Goal: Task Accomplishment & Management: Manage account settings

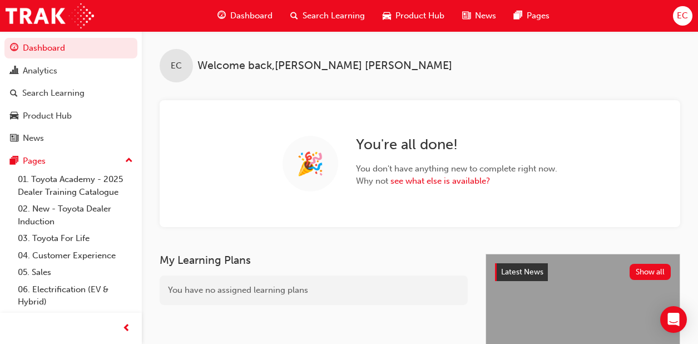
click at [329, 13] on span "Search Learning" at bounding box center [334, 15] width 62 height 13
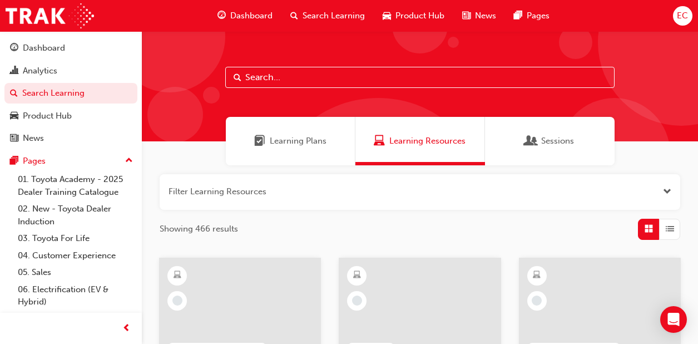
click at [263, 76] on input "text" at bounding box center [419, 77] width 389 height 21
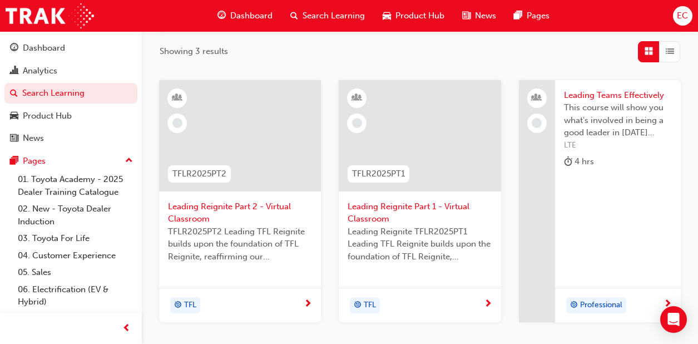
scroll to position [178, 0]
type input "leading"
click at [226, 220] on span "Leading Reignite Part 2 - Virtual Classroom" at bounding box center [240, 212] width 144 height 25
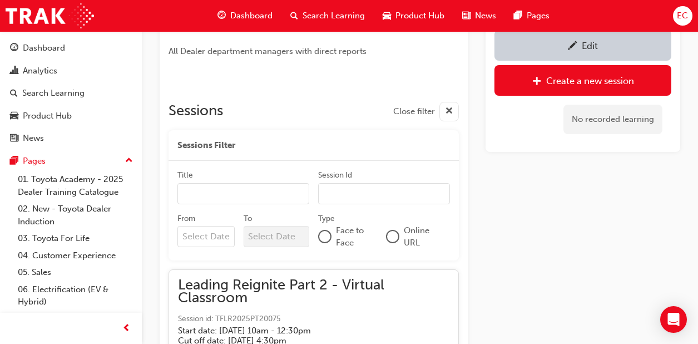
scroll to position [658, 0]
click at [204, 235] on input "From" at bounding box center [205, 237] width 57 height 21
click at [225, 227] on input "From Previous Month Next Month [DATE] Su Mo Tu We Th Fr Sa 31 1 2 3 4 5 6 7 8 9…" at bounding box center [205, 237] width 57 height 21
type input "[DATE]"
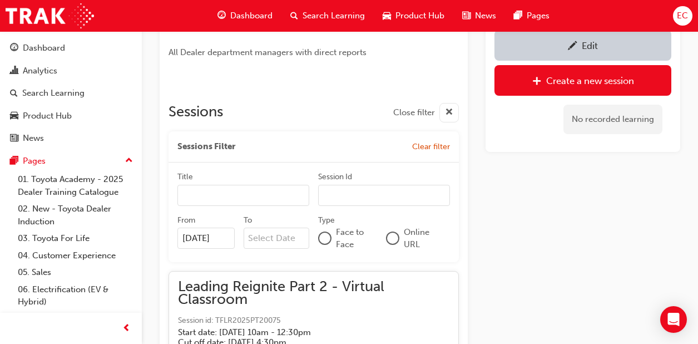
click at [262, 234] on input "To Next Month [DATE] Su Mo Tu We Th Fr Sa 31 1 2 3 4 5 6 7 8 9 10 11 12 13 14 1…" at bounding box center [277, 238] width 66 height 21
click at [293, 228] on input "To Next Month [DATE] Su Mo Tu We Th Fr Sa 31 1 2 3 4 5 6 7 8 9 10 11 12 13 14 1…" at bounding box center [277, 238] width 66 height 21
type input "[DATE]"
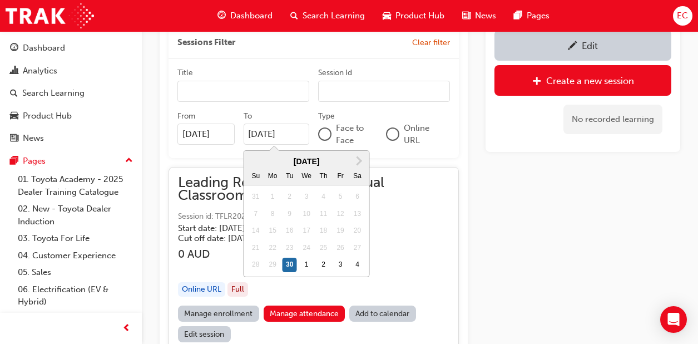
click at [405, 233] on h5 "Cut off date: [DATE] 4:30pm" at bounding box center [305, 238] width 254 height 10
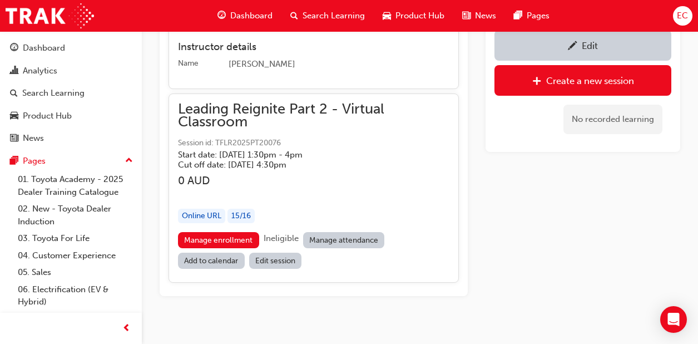
scroll to position [1536, 0]
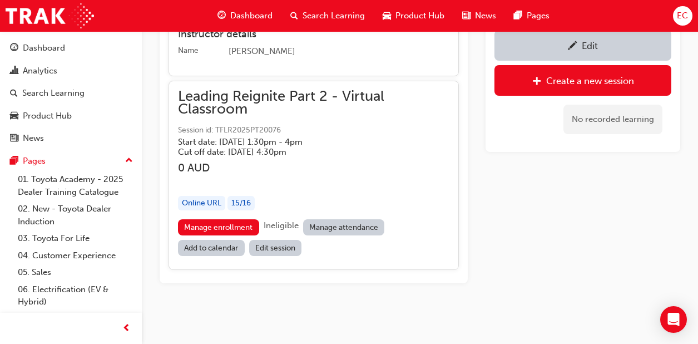
click at [324, 224] on link "Manage attendance" at bounding box center [344, 227] width 82 height 16
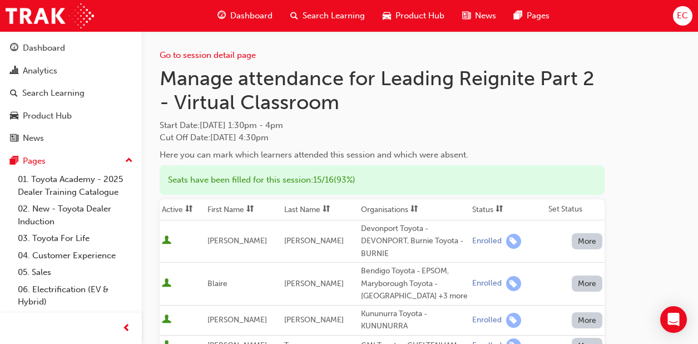
click at [212, 208] on th "First Name" at bounding box center [243, 209] width 77 height 21
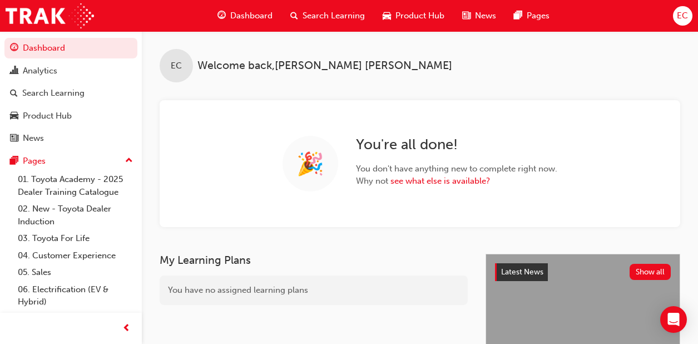
click at [320, 21] on span "Search Learning" at bounding box center [334, 15] width 62 height 13
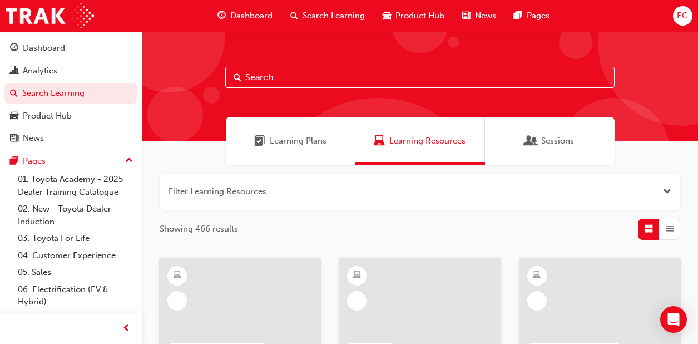
click at [285, 85] on input "text" at bounding box center [419, 77] width 389 height 21
type input "in action"
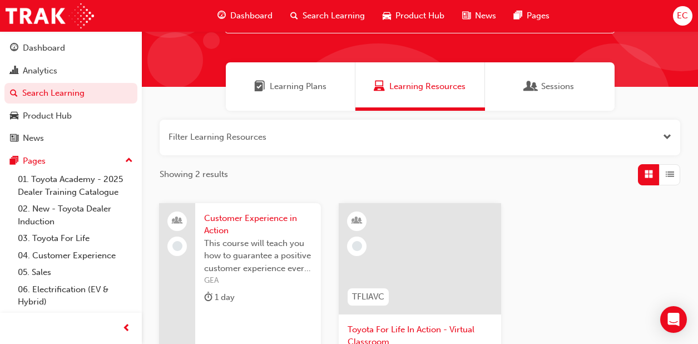
scroll to position [62, 0]
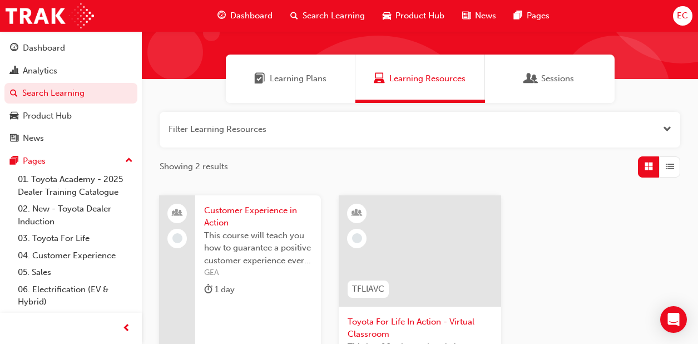
click at [369, 322] on span "Toyota For Life In Action - Virtual Classroom" at bounding box center [420, 327] width 144 height 25
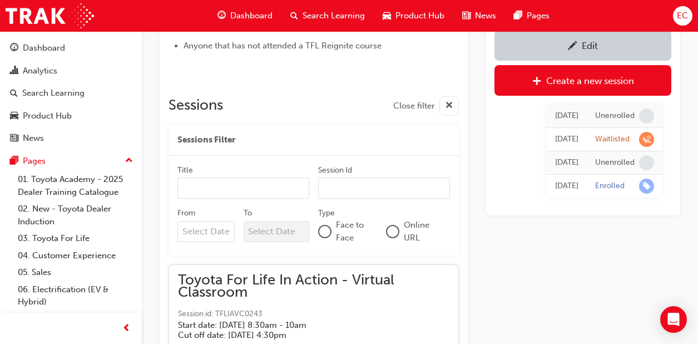
scroll to position [698, 0]
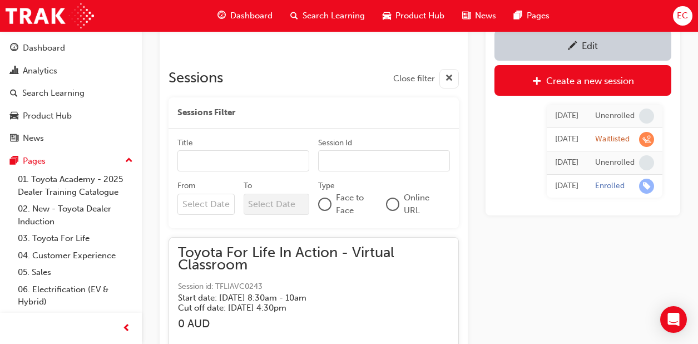
click at [208, 215] on input "From" at bounding box center [205, 204] width 57 height 21
click at [235, 194] on input "From October 2025 Previous Month Next Month October 2025 Su Mo Tu We Th Fr Sa 2…" at bounding box center [205, 204] width 57 height 21
type input "17/10/25"
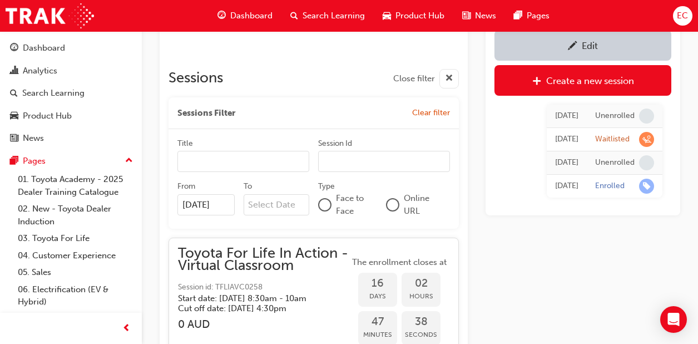
click at [267, 215] on input "To" at bounding box center [277, 204] width 66 height 21
click at [310, 194] on input "To Next Month October 2025 Su Mo Tu We Th Fr Sa 28 29 30 1 2 3 4 5 6 7 8 9 10 1…" at bounding box center [277, 204] width 66 height 21
type input "17/10/25"
click at [310, 194] on input "17/10/25" at bounding box center [277, 204] width 66 height 21
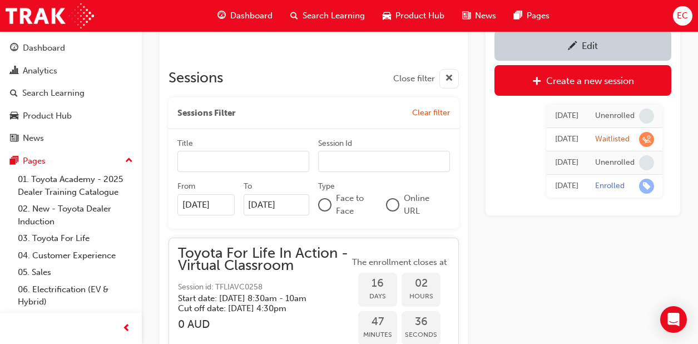
click at [391, 210] on div at bounding box center [392, 204] width 11 height 11
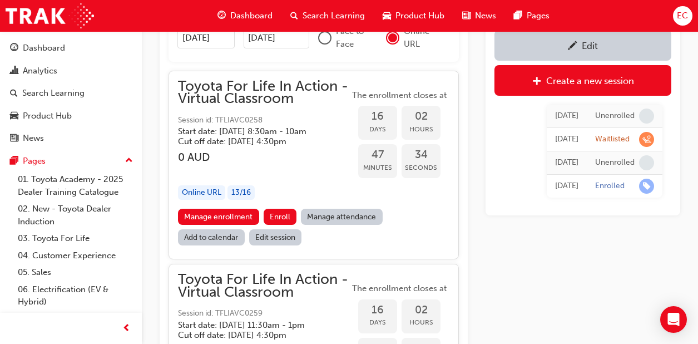
scroll to position [877, 0]
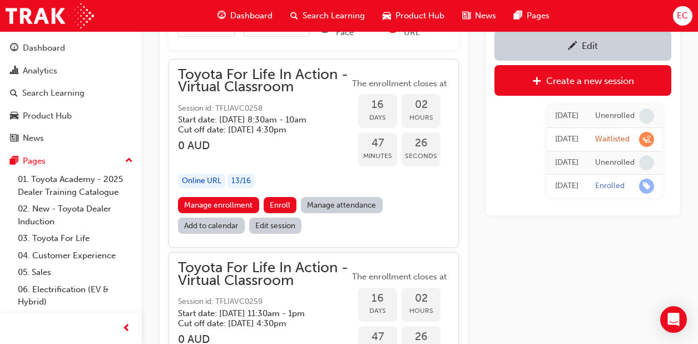
click at [324, 213] on link "Manage attendance" at bounding box center [342, 205] width 82 height 16
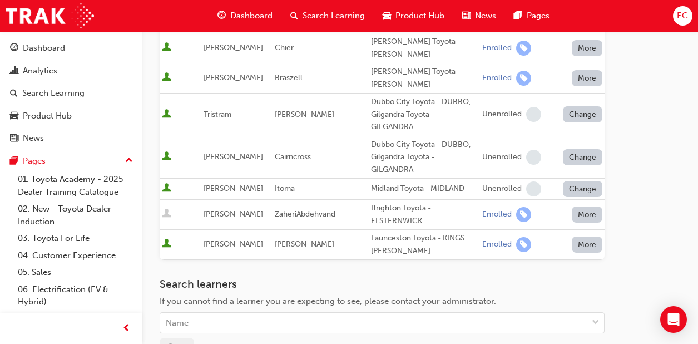
scroll to position [756, 0]
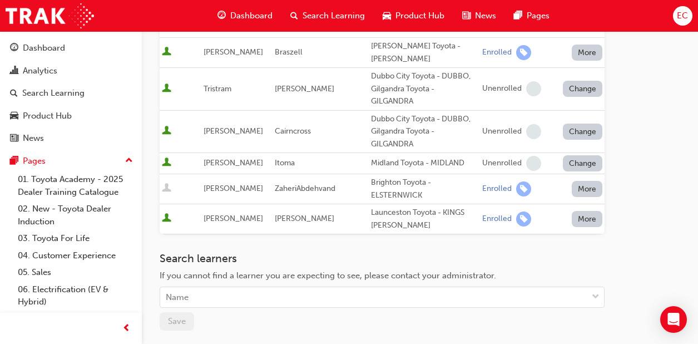
click at [378, 270] on span "If you cannot find a learner you are expecting to see, please contact your admi…" at bounding box center [328, 275] width 337 height 10
click at [378, 252] on div "Search learners If you cannot find a learner you are expecting to see, please c…" at bounding box center [382, 280] width 445 height 56
click at [377, 288] on div "Name" at bounding box center [373, 297] width 427 height 19
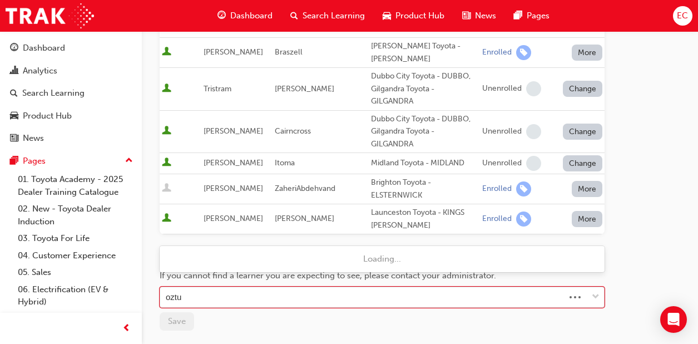
type input "oztur"
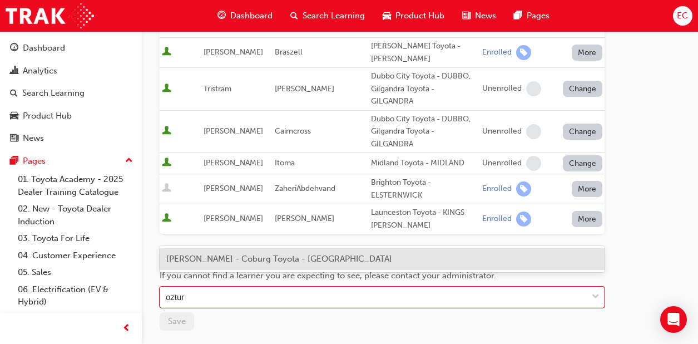
click at [368, 260] on div "Ahmet Ozturk - Coburg Toyota - COBURG" at bounding box center [382, 259] width 445 height 22
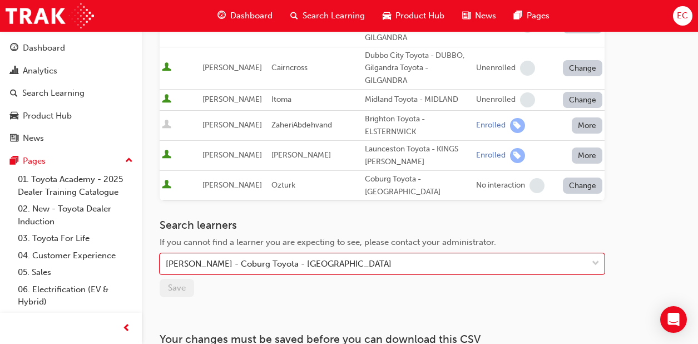
scroll to position [821, 0]
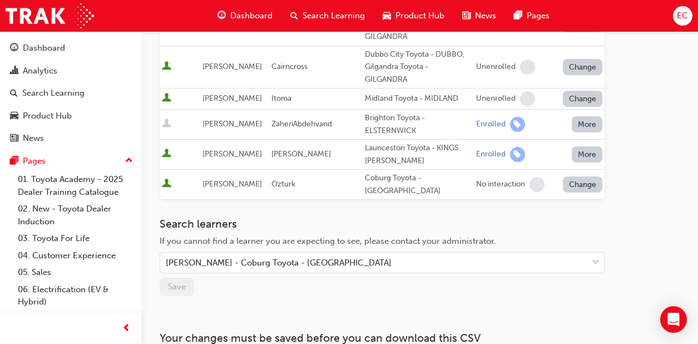
click at [586, 176] on button "Change" at bounding box center [583, 184] width 40 height 16
click at [572, 146] on div "Enrolled" at bounding box center [570, 140] width 32 height 13
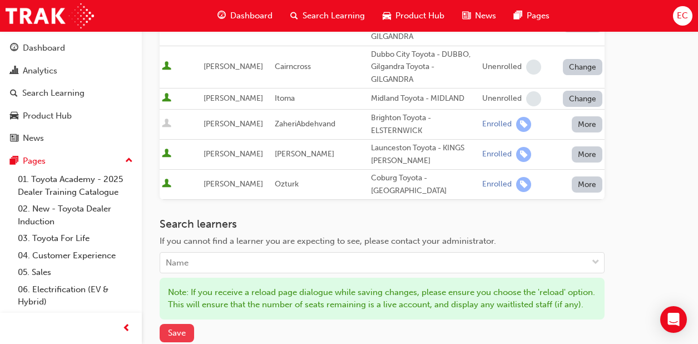
click at [177, 324] on button "Save" at bounding box center [177, 333] width 34 height 18
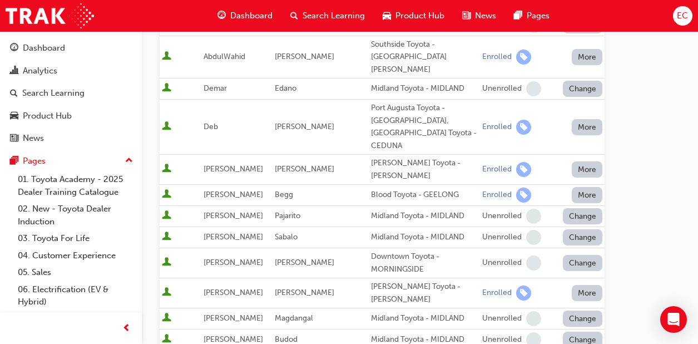
scroll to position [0, 0]
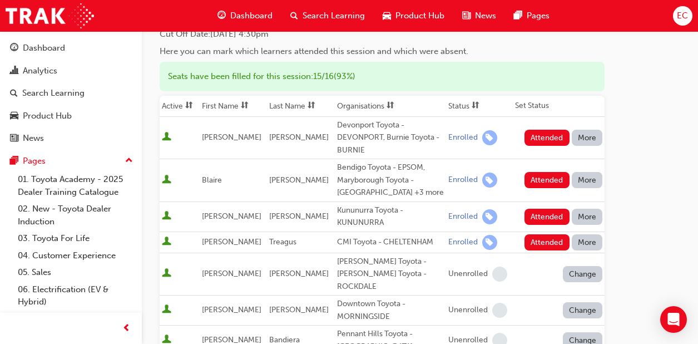
scroll to position [105, 0]
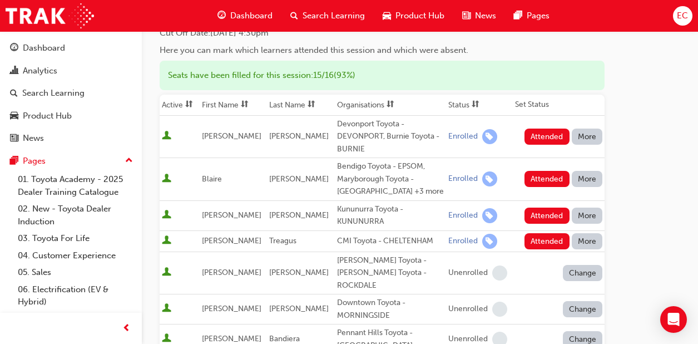
click at [235, 102] on th "First Name" at bounding box center [233, 105] width 67 height 21
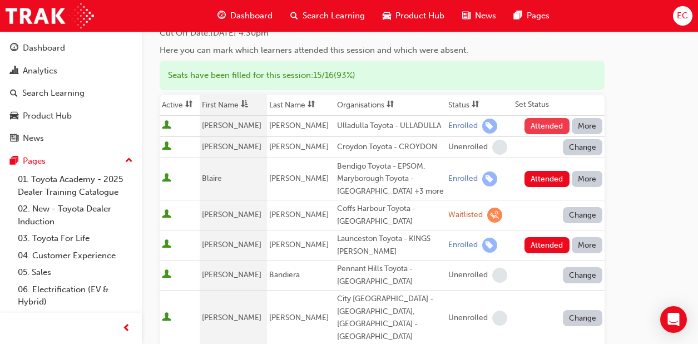
click at [555, 125] on button "Attended" at bounding box center [547, 126] width 45 height 16
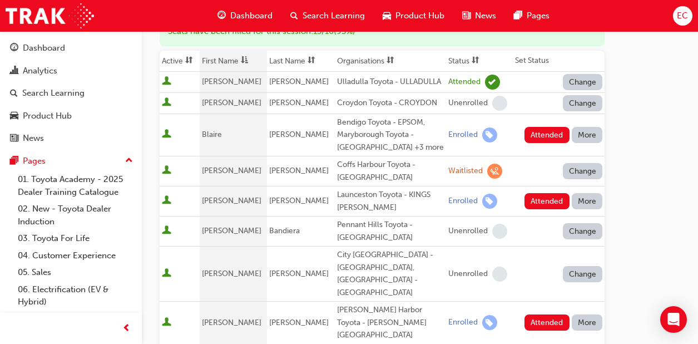
scroll to position [160, 0]
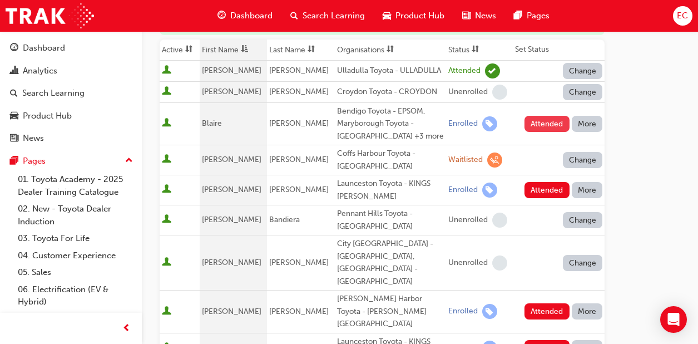
click at [543, 127] on button "Attended" at bounding box center [547, 124] width 45 height 16
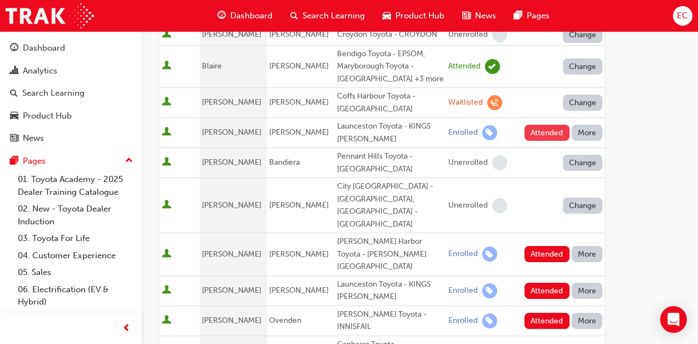
click at [543, 128] on button "Attended" at bounding box center [547, 133] width 45 height 16
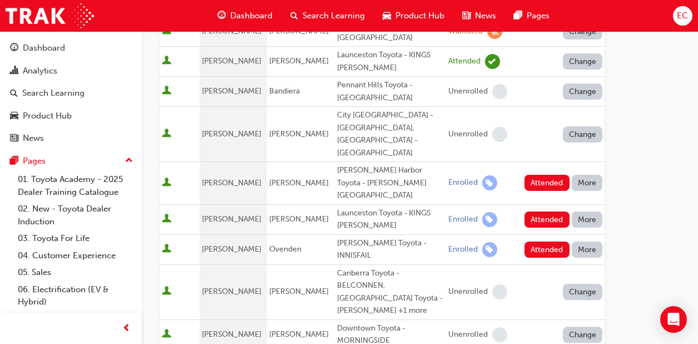
scroll to position [289, 0]
click at [534, 174] on button "Attended" at bounding box center [547, 182] width 45 height 16
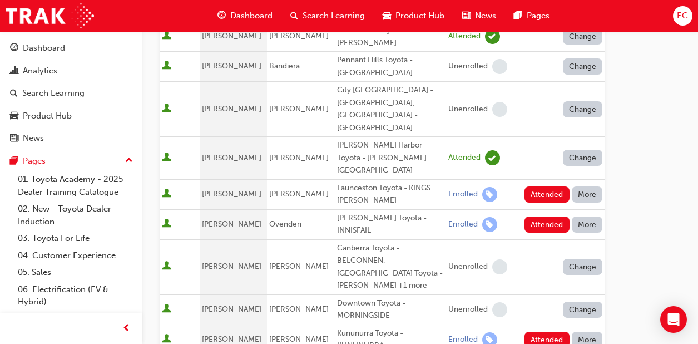
scroll to position [320, 0]
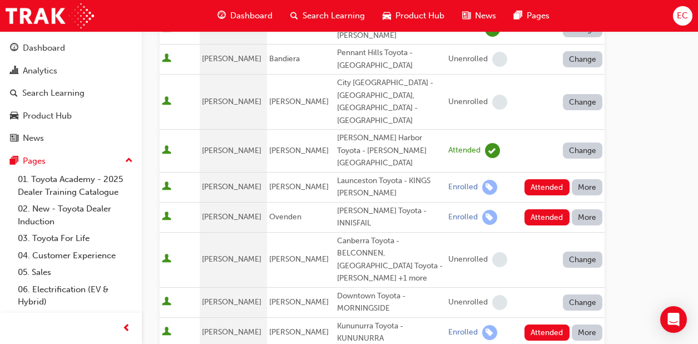
click at [551, 209] on div "Attended" at bounding box center [547, 217] width 45 height 16
click at [551, 209] on button "Attended" at bounding box center [547, 217] width 45 height 16
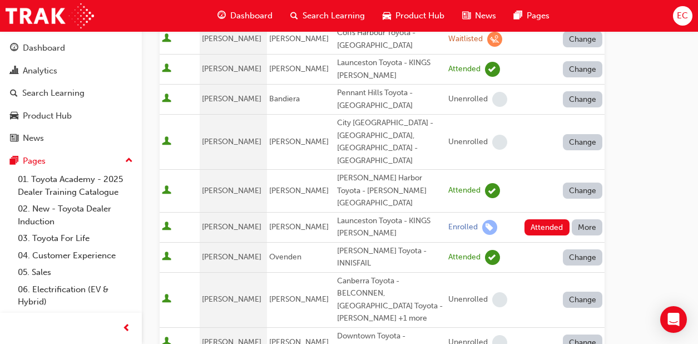
scroll to position [280, 0]
click at [544, 220] on button "Attended" at bounding box center [547, 228] width 45 height 16
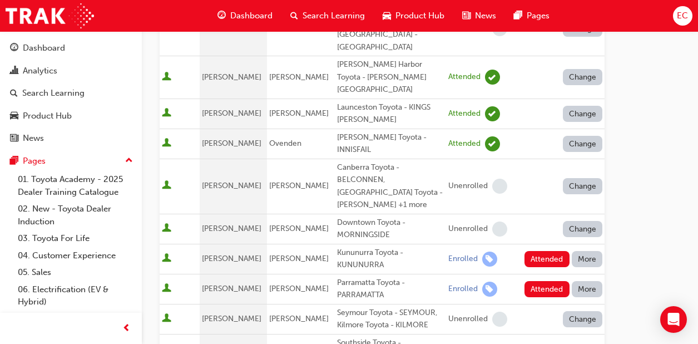
scroll to position [426, 0]
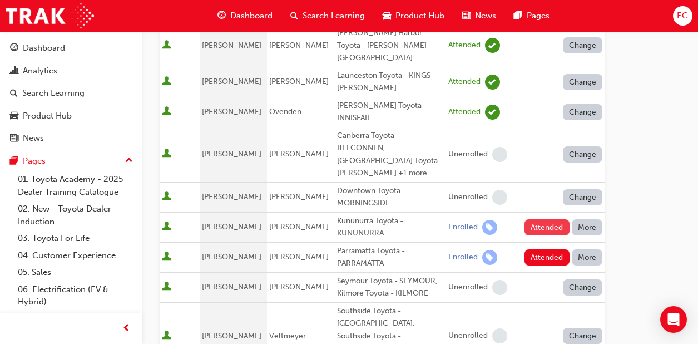
click at [549, 219] on button "Attended" at bounding box center [547, 227] width 45 height 16
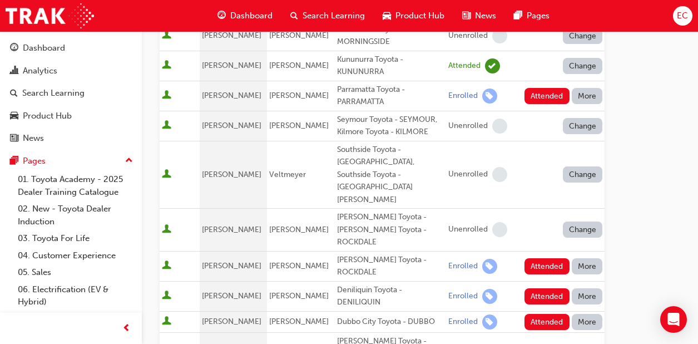
scroll to position [591, 0]
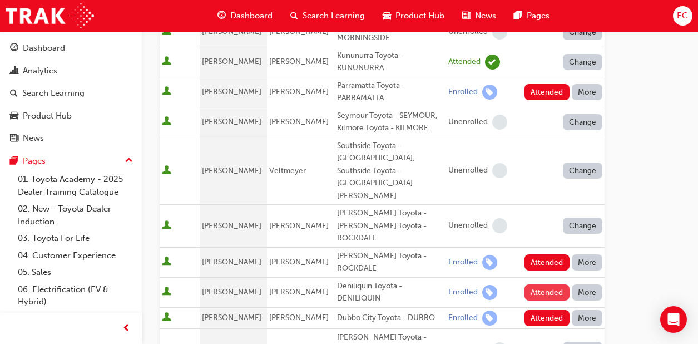
click at [541, 284] on button "Attended" at bounding box center [547, 292] width 45 height 16
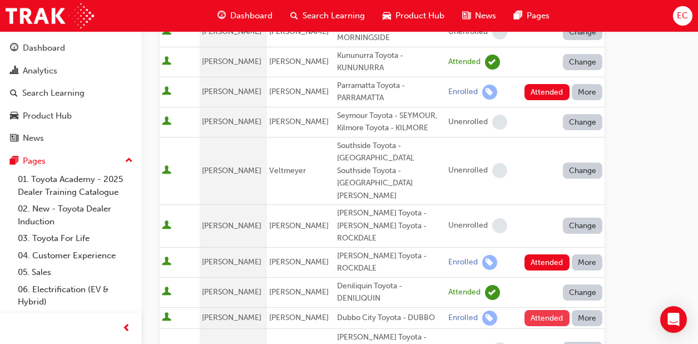
click at [547, 310] on button "Attended" at bounding box center [547, 318] width 45 height 16
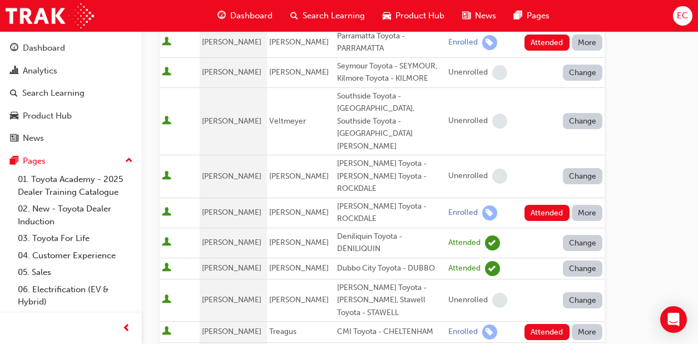
scroll to position [655, 0]
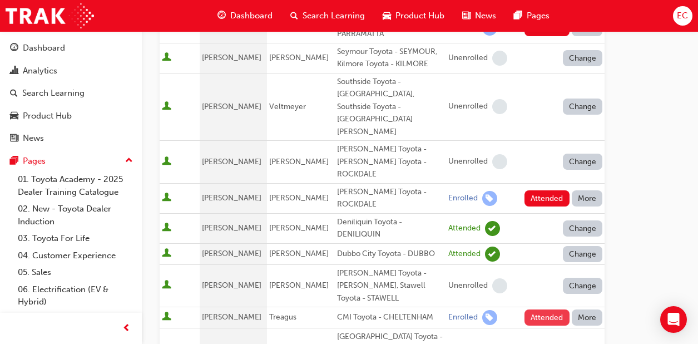
click at [551, 309] on button "Attended" at bounding box center [547, 317] width 45 height 16
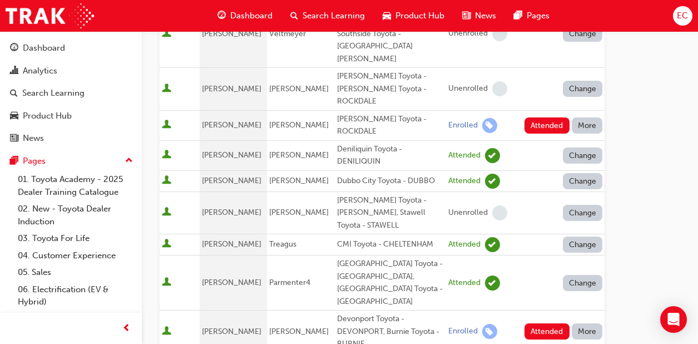
scroll to position [729, 0]
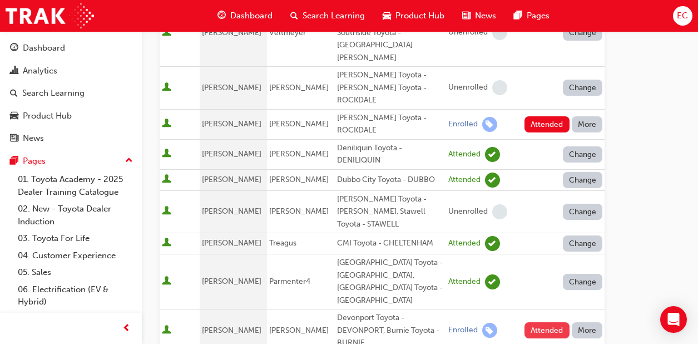
click at [549, 322] on button "Attended" at bounding box center [547, 330] width 45 height 16
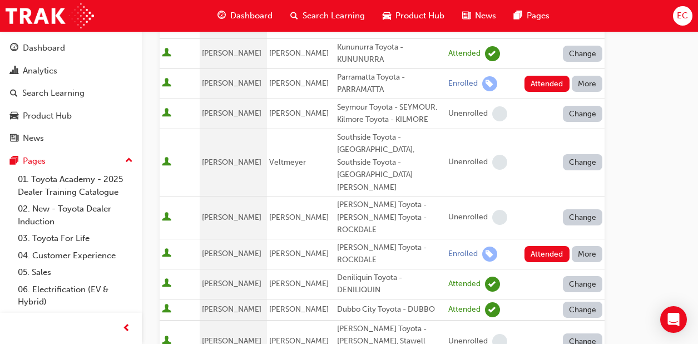
scroll to position [598, 0]
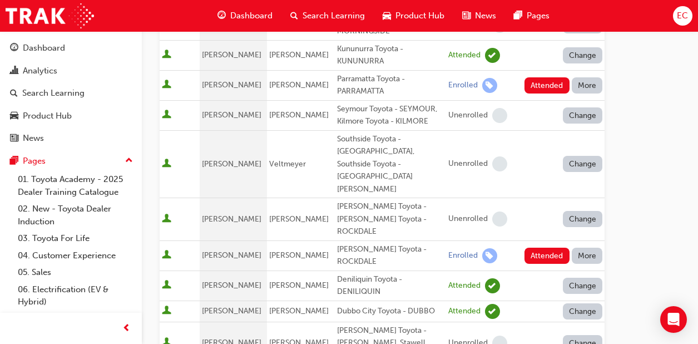
click at [595, 248] on button "More" at bounding box center [587, 256] width 31 height 16
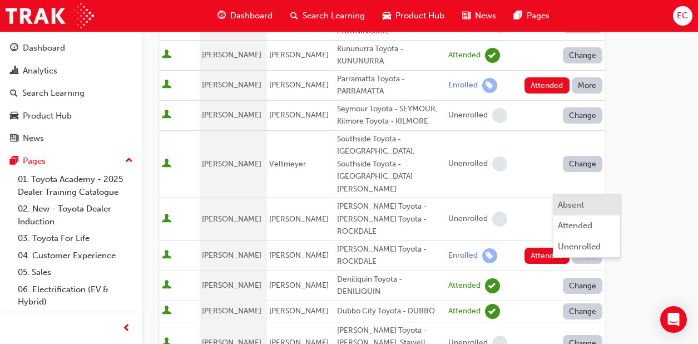
click at [570, 203] on div "Absent" at bounding box center [571, 205] width 26 height 13
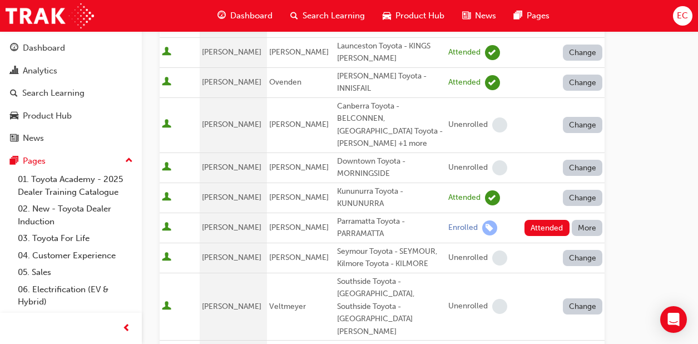
scroll to position [447, 0]
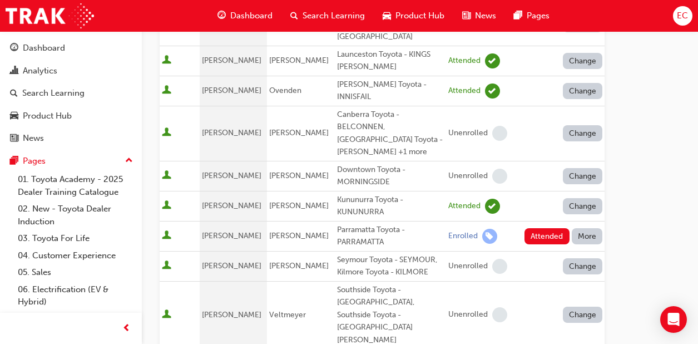
click at [596, 221] on td "Attended More" at bounding box center [559, 236] width 92 height 30
click at [591, 228] on button "More" at bounding box center [587, 236] width 31 height 16
click at [573, 207] on div "Absent" at bounding box center [571, 202] width 26 height 13
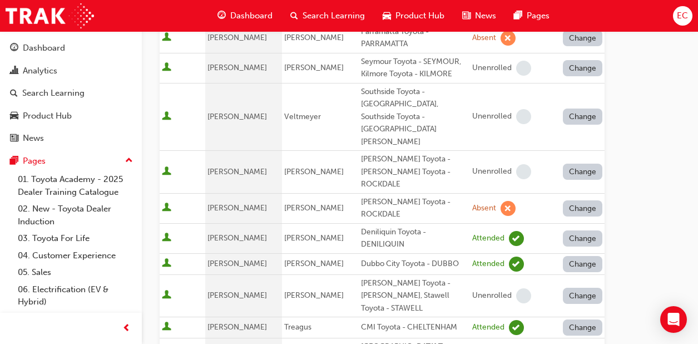
scroll to position [964, 0]
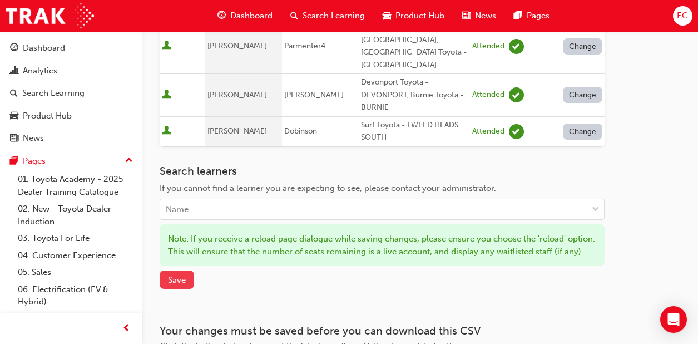
click at [171, 275] on span "Save" at bounding box center [177, 280] width 18 height 10
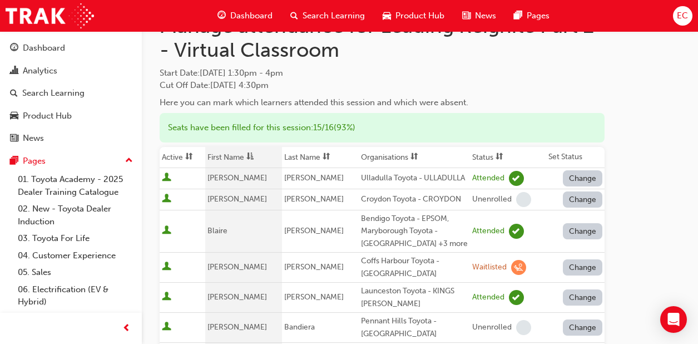
scroll to position [0, 0]
